Goal: Task Accomplishment & Management: Manage account settings

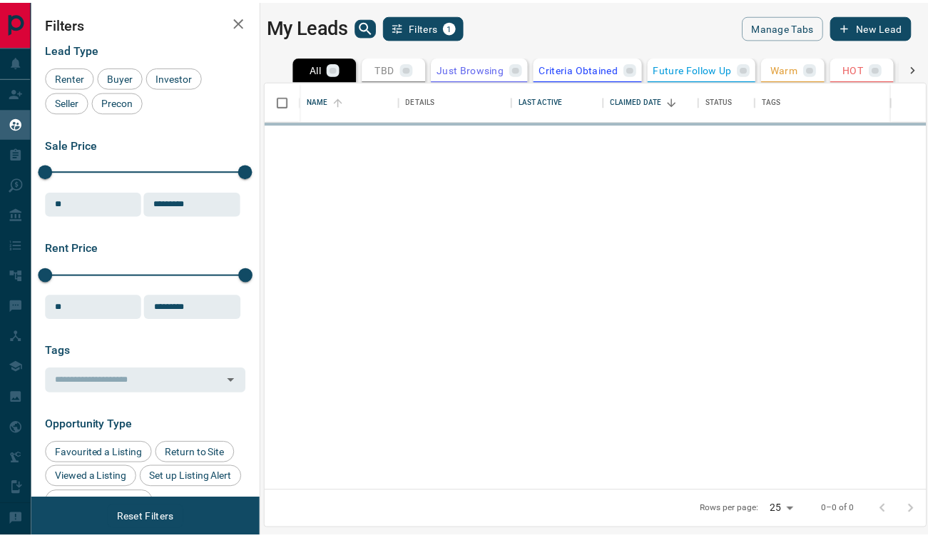
scroll to position [399, 658]
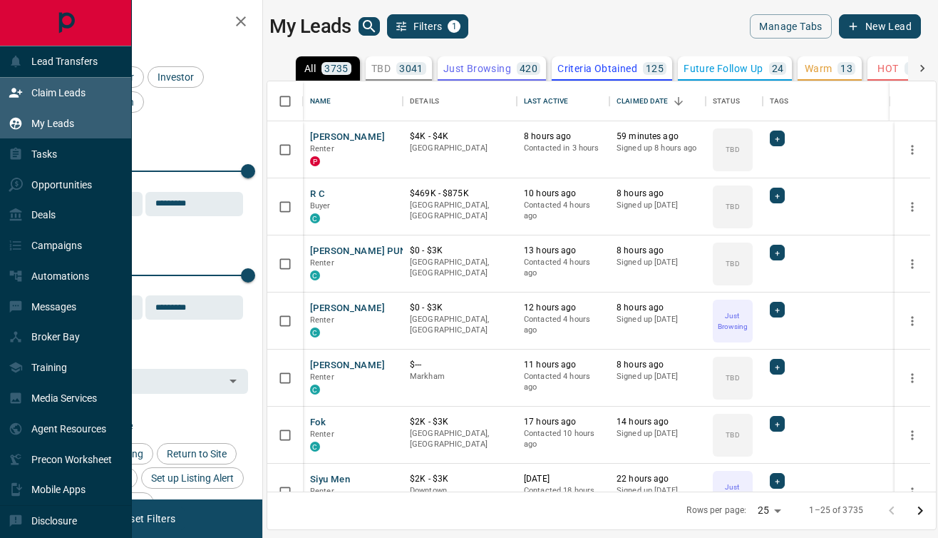
click at [25, 96] on div "Claim Leads" at bounding box center [47, 93] width 77 height 24
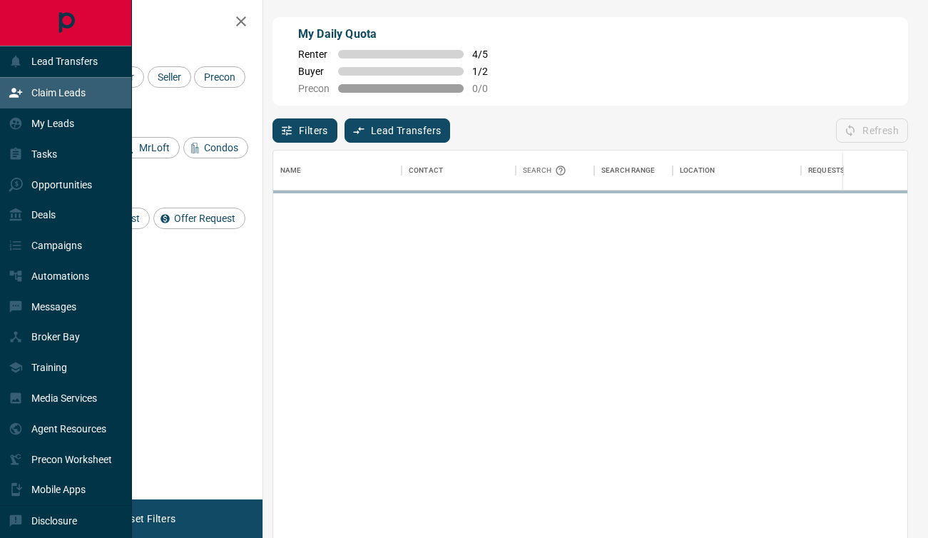
scroll to position [396, 623]
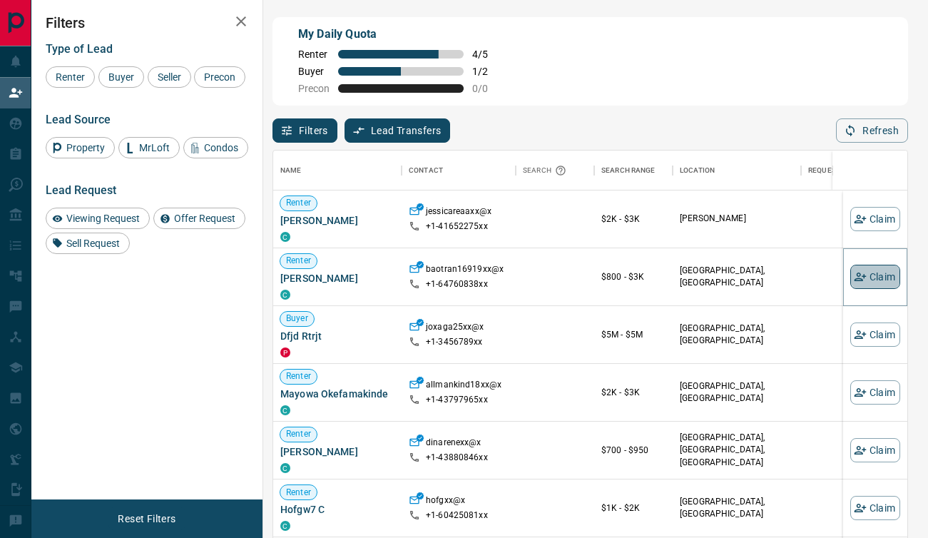
click at [859, 270] on button "Claim" at bounding box center [875, 277] width 50 height 24
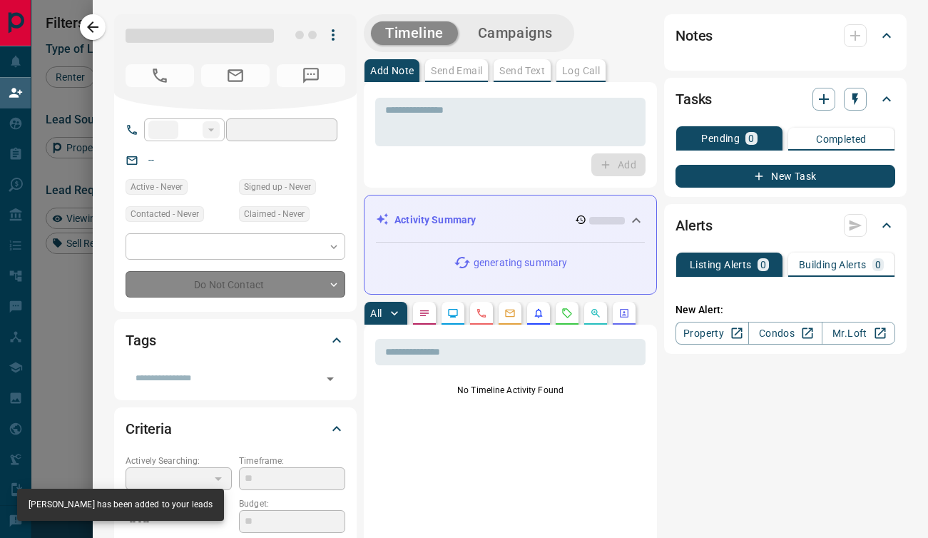
type input "**"
type input "**********"
type input "**"
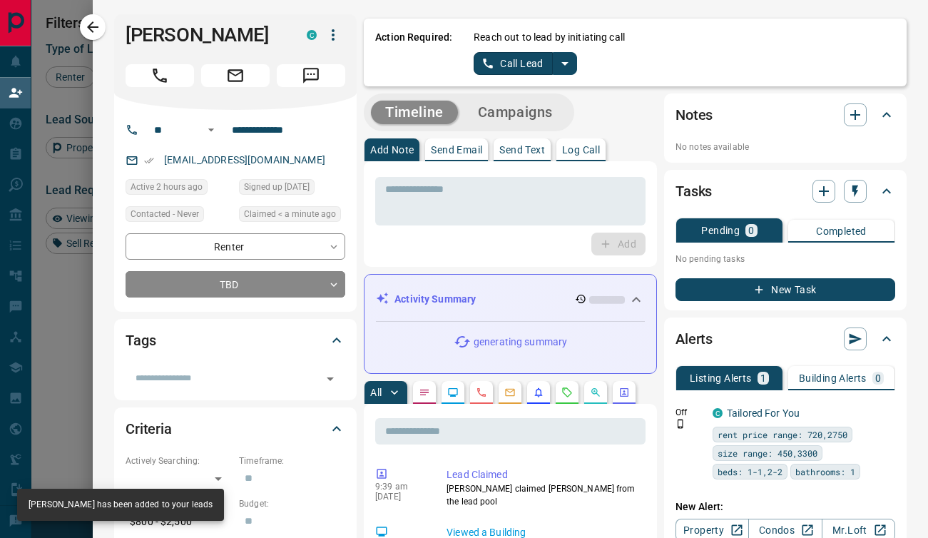
click at [556, 60] on icon "split button" at bounding box center [564, 63] width 17 height 17
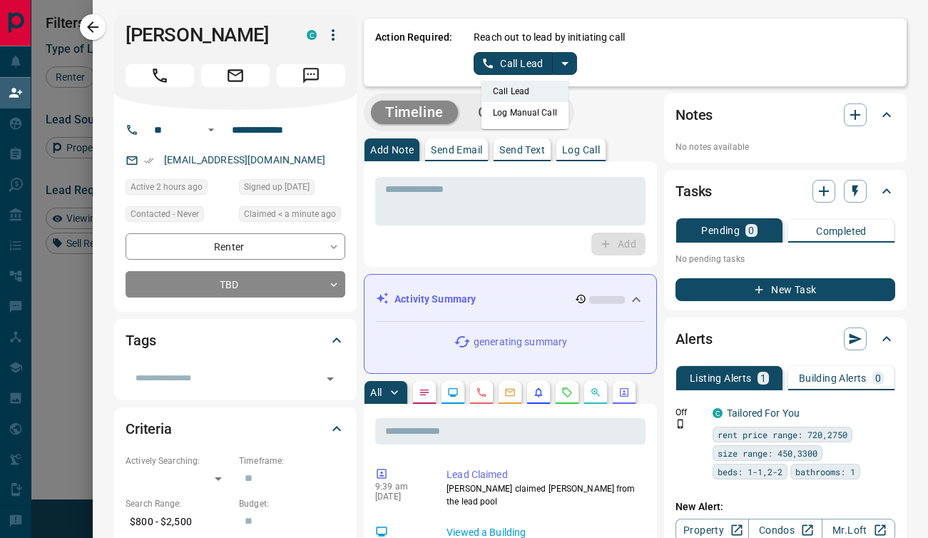
click at [513, 108] on li "Log Manual Call" at bounding box center [524, 112] width 87 height 21
click at [493, 80] on div "Action Required: Reach out to lead by initiating call Log Manual Call" at bounding box center [635, 53] width 543 height 68
click at [485, 68] on button "Log Manual Call" at bounding box center [521, 63] width 94 height 23
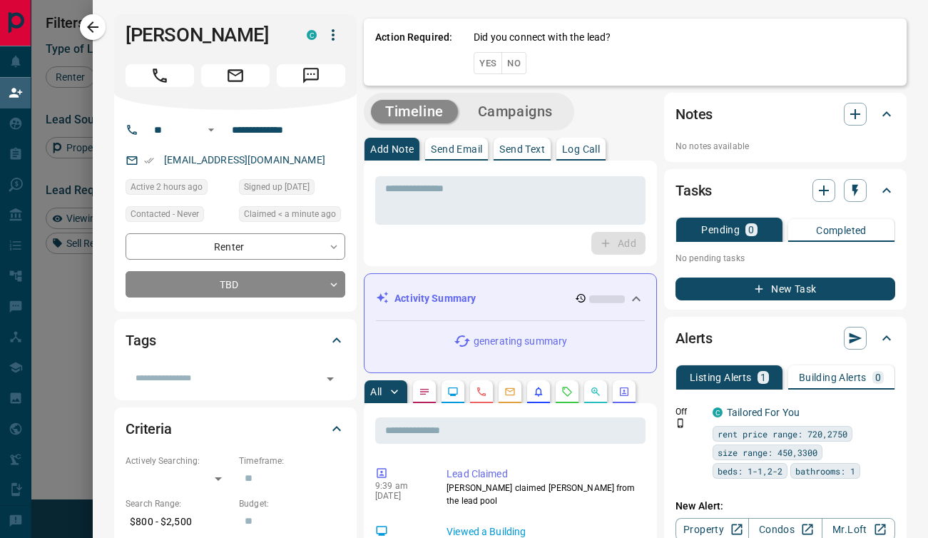
click at [474, 66] on button "Yes" at bounding box center [488, 63] width 29 height 22
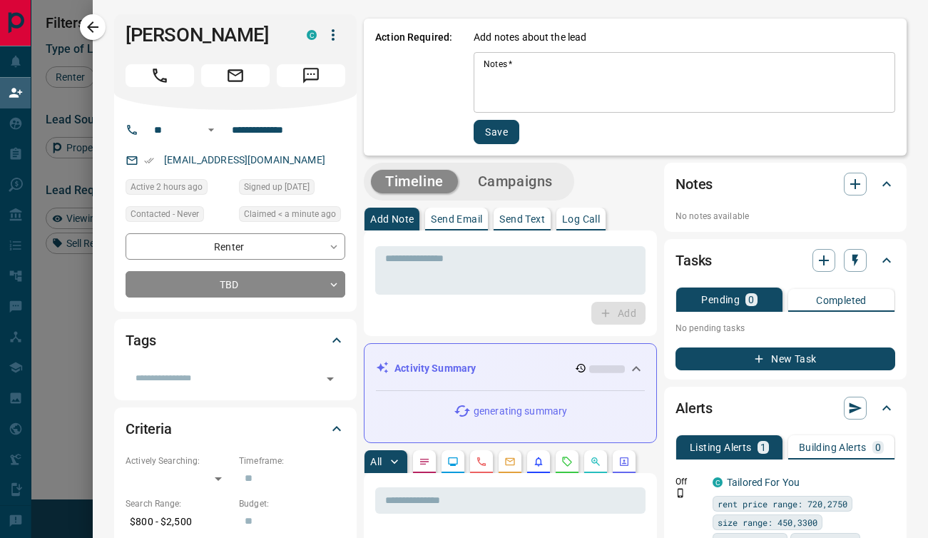
click at [483, 83] on textarea "Notes   *" at bounding box center [683, 82] width 401 height 48
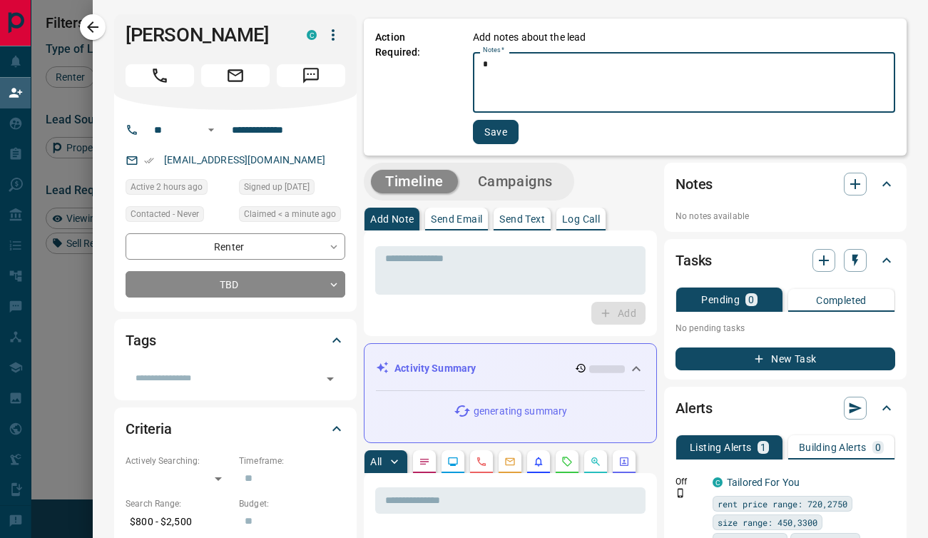
type textarea "*"
click at [479, 135] on button "Save" at bounding box center [496, 132] width 46 height 24
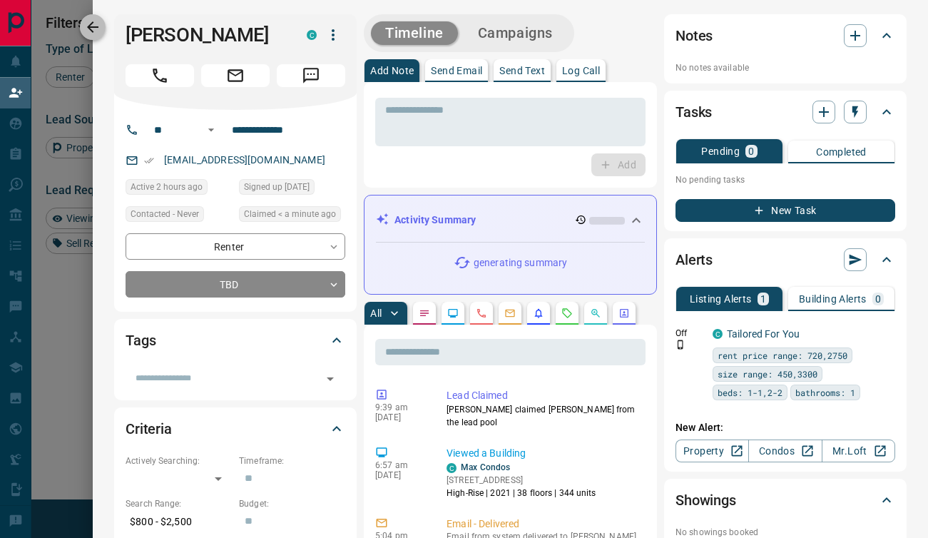
click at [101, 33] on icon "button" at bounding box center [92, 27] width 17 height 17
